Goal: Task Accomplishment & Management: Complete application form

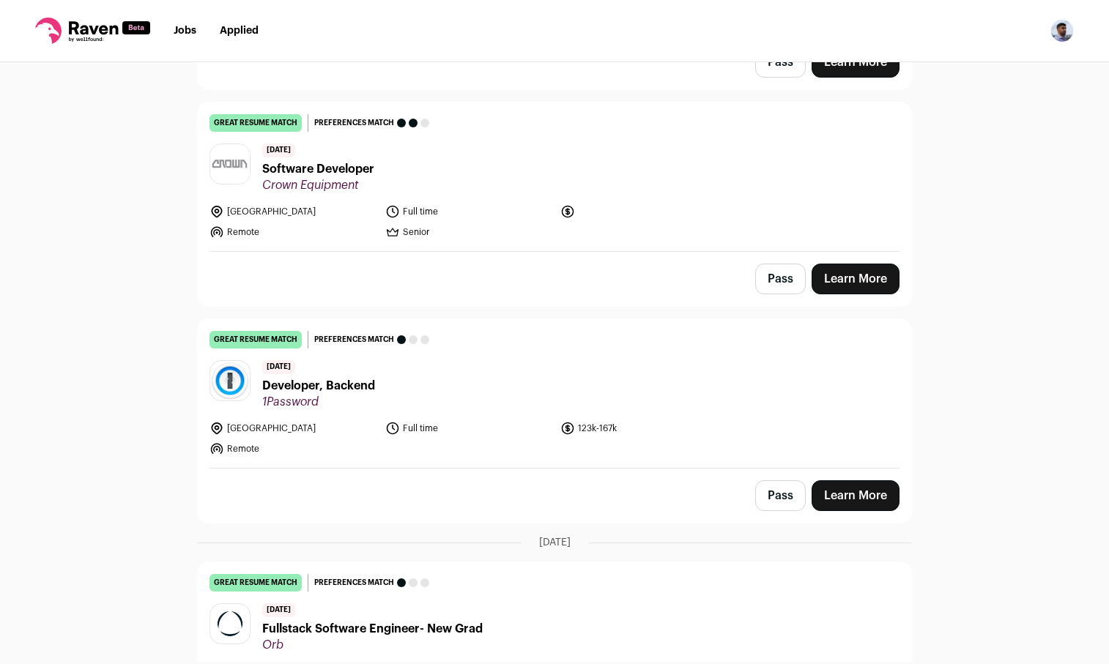
scroll to position [306, 0]
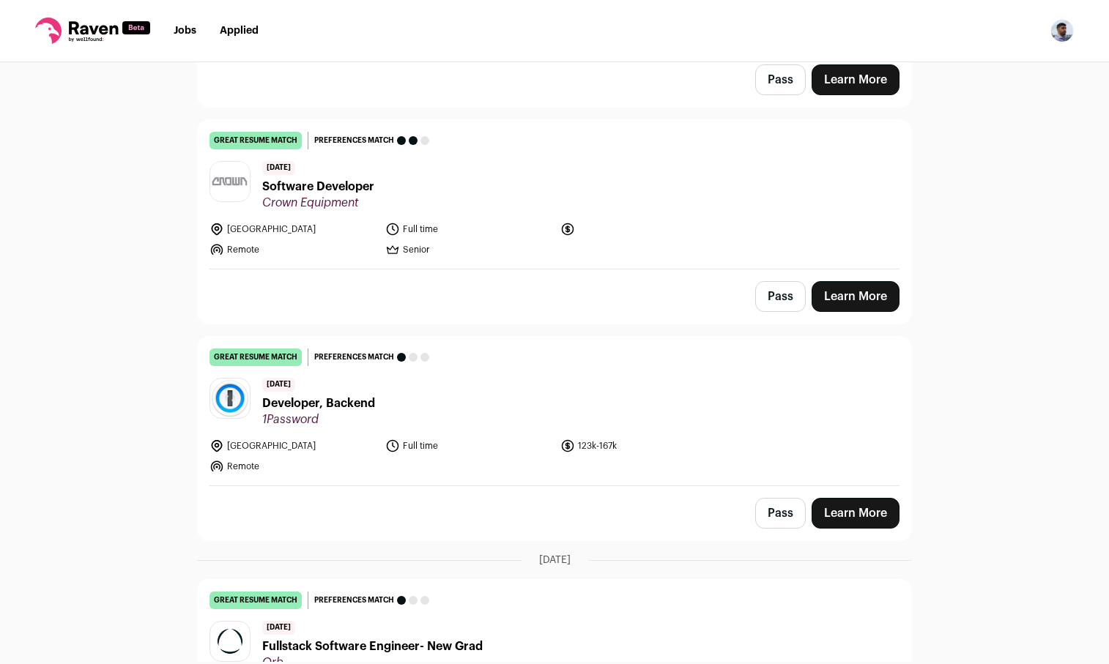
click at [844, 504] on link "Learn More" at bounding box center [855, 513] width 88 height 31
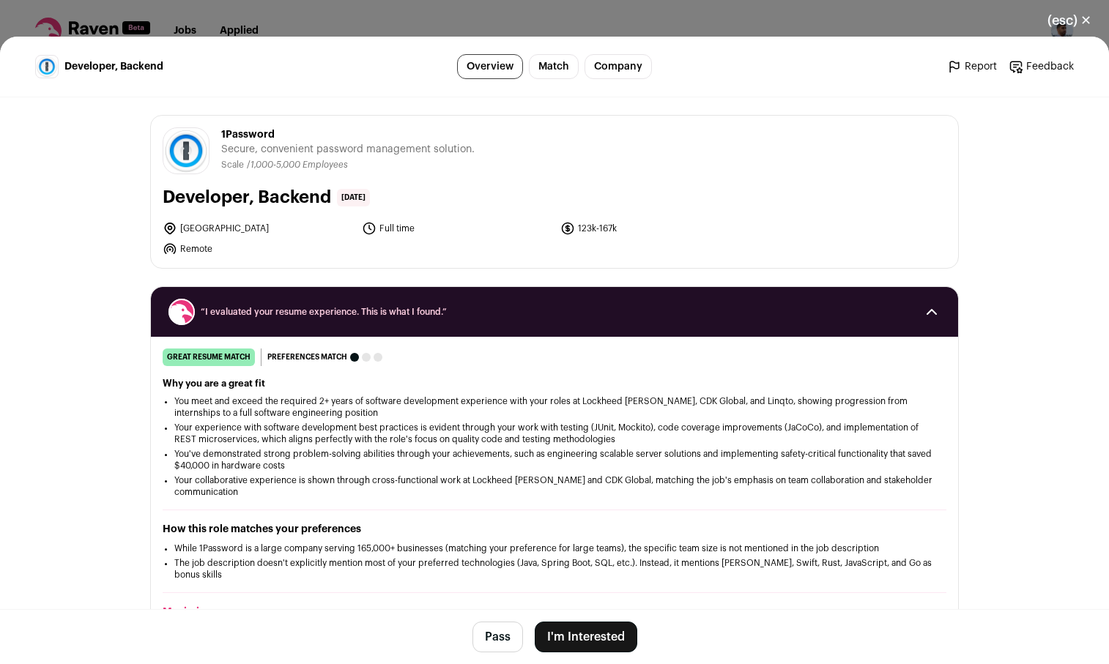
click at [595, 638] on button "I'm Interested" at bounding box center [586, 637] width 103 height 31
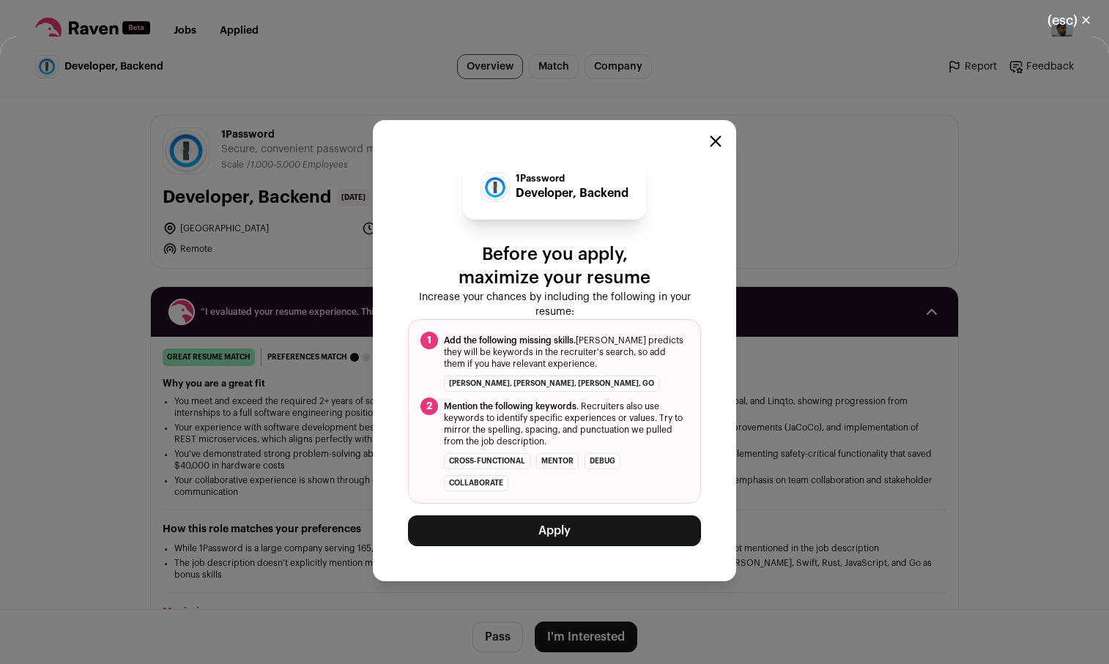
click at [593, 526] on button "Apply" at bounding box center [554, 531] width 293 height 31
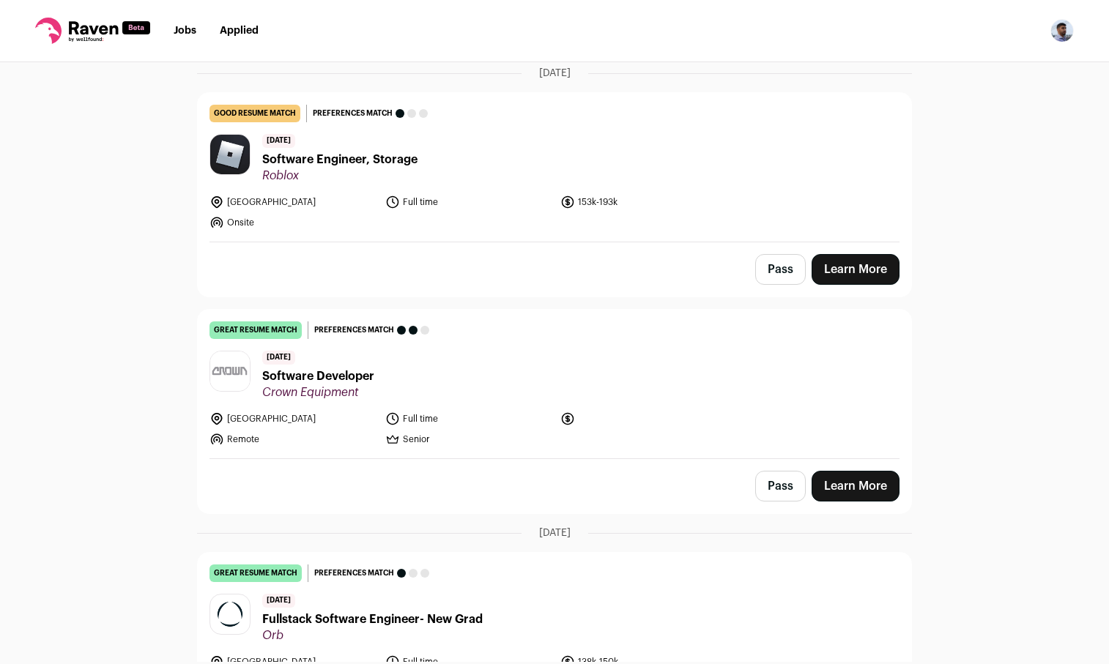
scroll to position [117, 0]
click at [860, 490] on link "Learn More" at bounding box center [855, 485] width 88 height 31
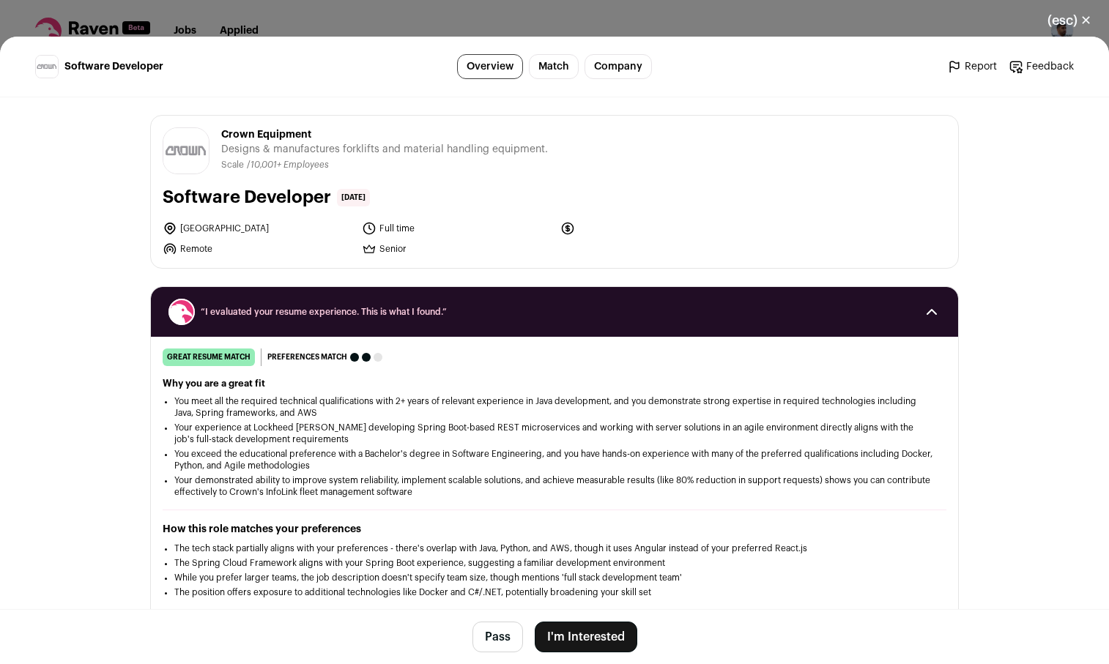
click at [623, 625] on button "I'm Interested" at bounding box center [586, 637] width 103 height 31
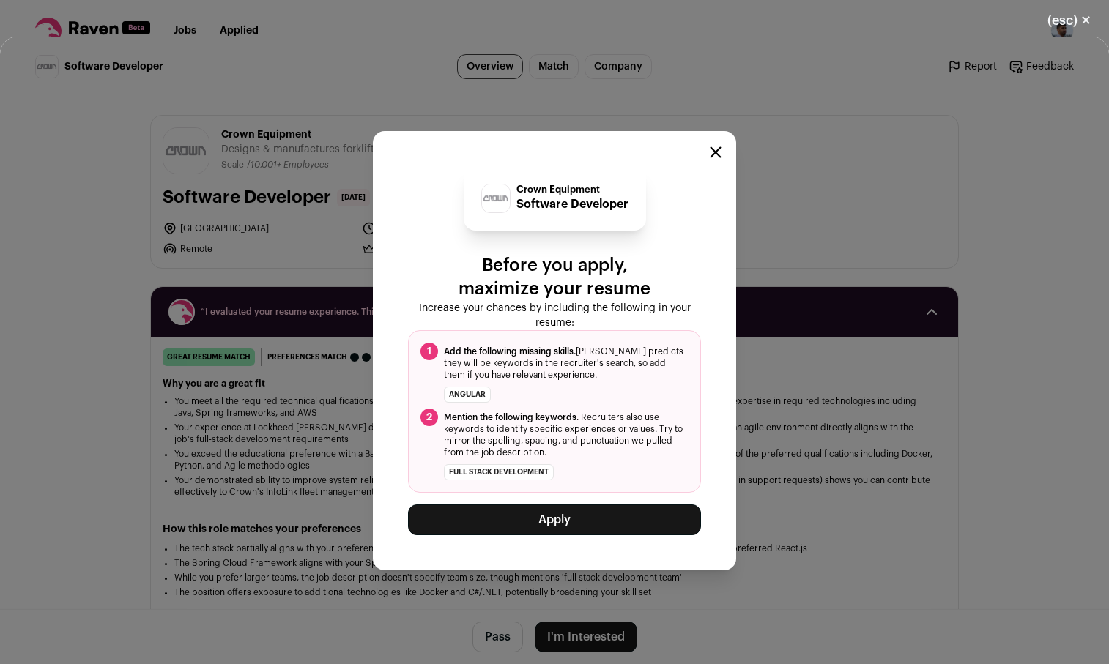
click at [597, 524] on button "Apply" at bounding box center [554, 520] width 293 height 31
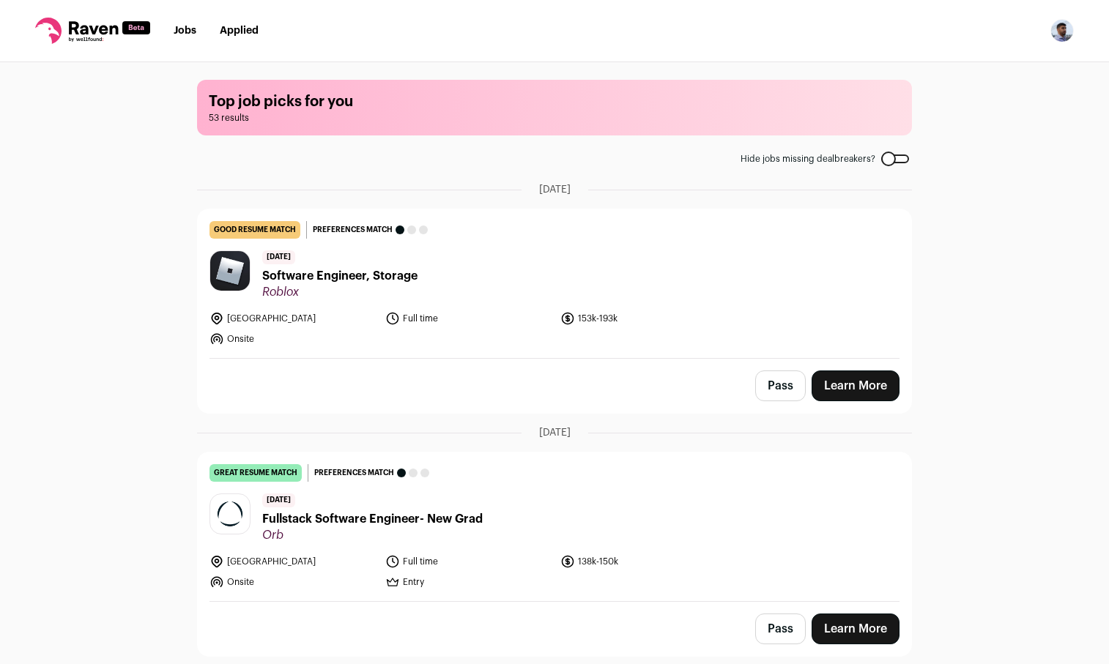
scroll to position [137, 0]
